Goal: Task Accomplishment & Management: Manage account settings

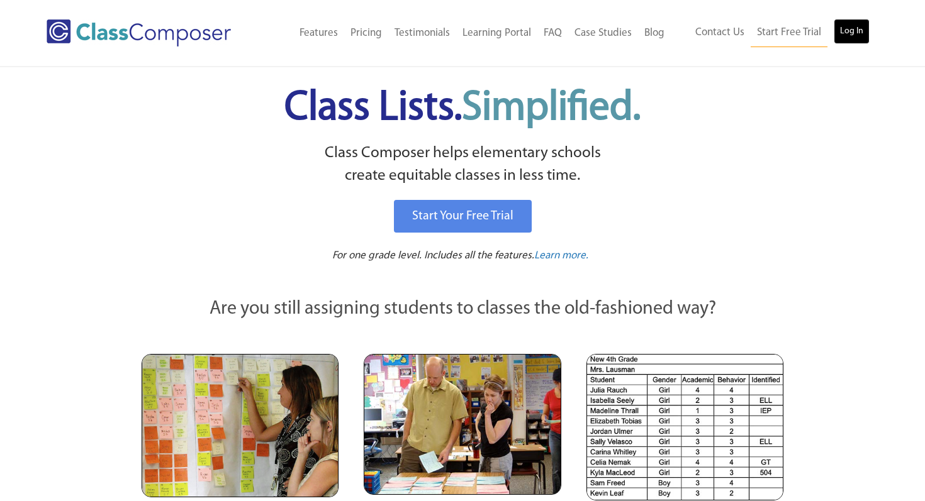
click at [858, 30] on link "Log In" at bounding box center [851, 31] width 36 height 25
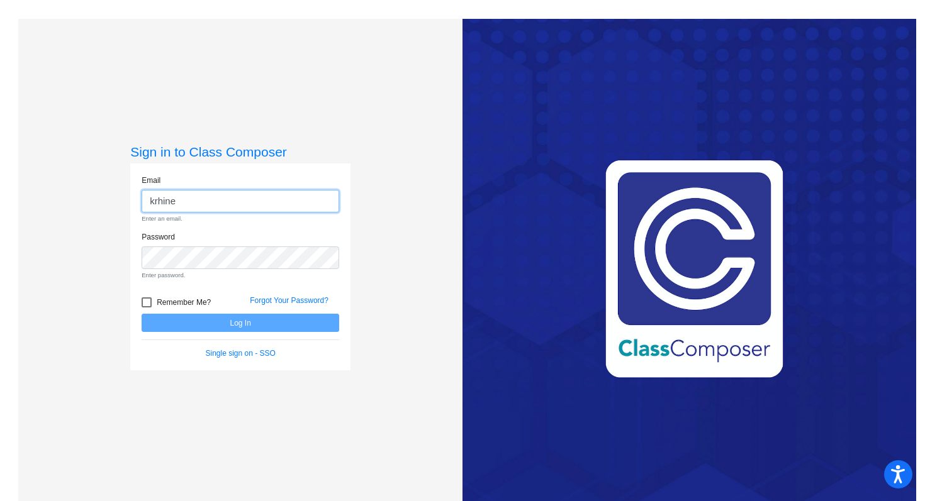
type input "[EMAIL_ADDRESS][DOMAIN_NAME]"
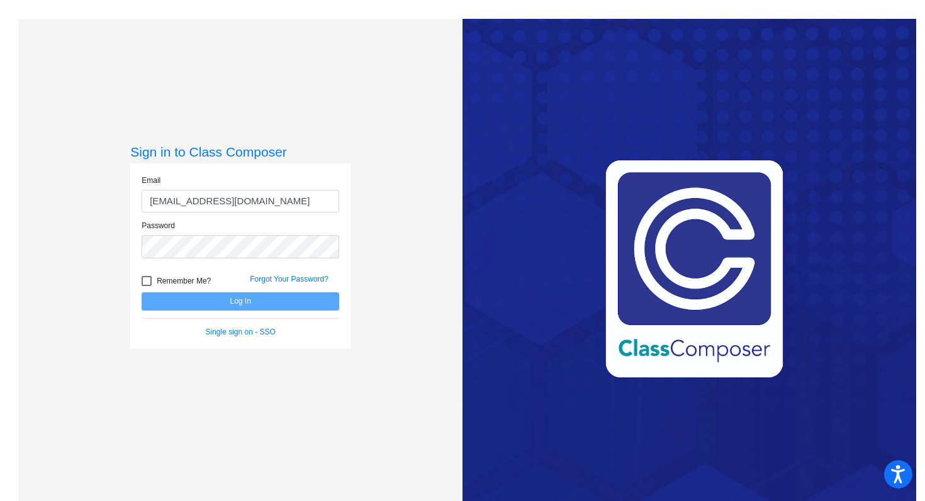
click at [262, 262] on div "Password" at bounding box center [240, 243] width 216 height 46
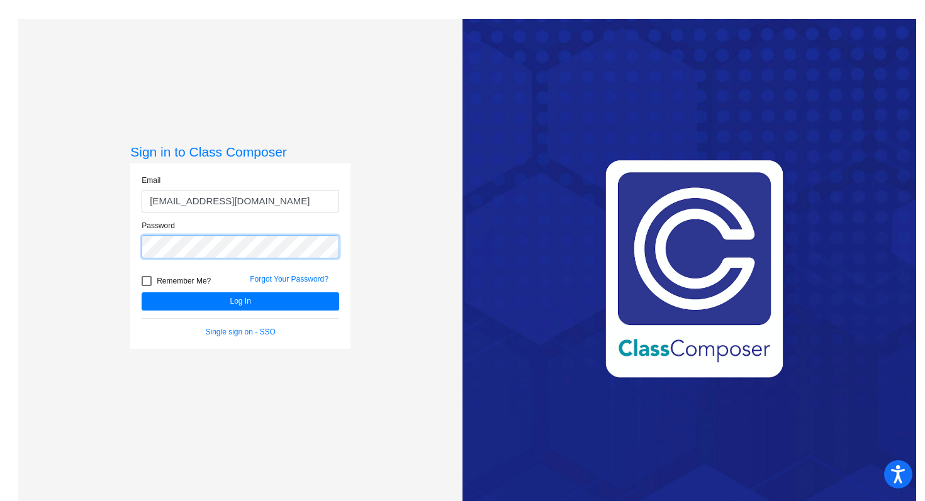
click at [142, 292] on button "Log In" at bounding box center [241, 301] width 198 height 18
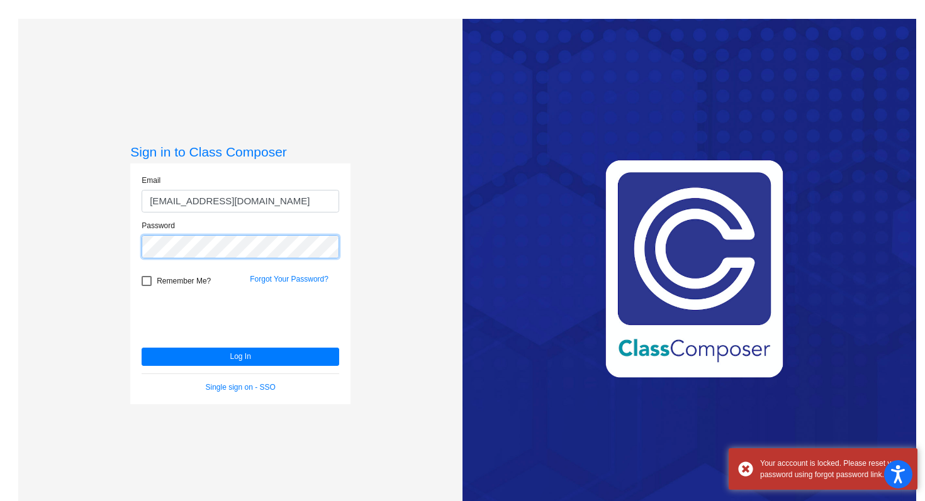
click at [142, 348] on button "Log In" at bounding box center [241, 357] width 198 height 18
